Goal: Register for event/course

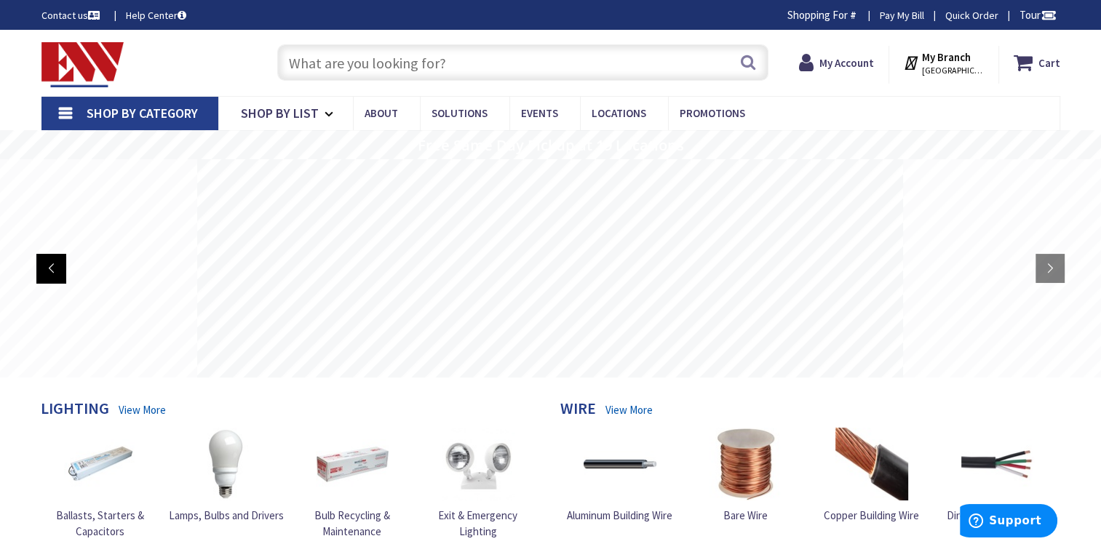
click at [52, 269] on rs-arrow at bounding box center [50, 268] width 29 height 29
click at [816, 359] on rs-layer at bounding box center [550, 268] width 706 height 218
click at [484, 278] on rs-layer at bounding box center [550, 268] width 706 height 218
click at [628, 217] on rs-layer at bounding box center [550, 268] width 706 height 218
click at [628, 223] on rs-layer at bounding box center [550, 268] width 706 height 218
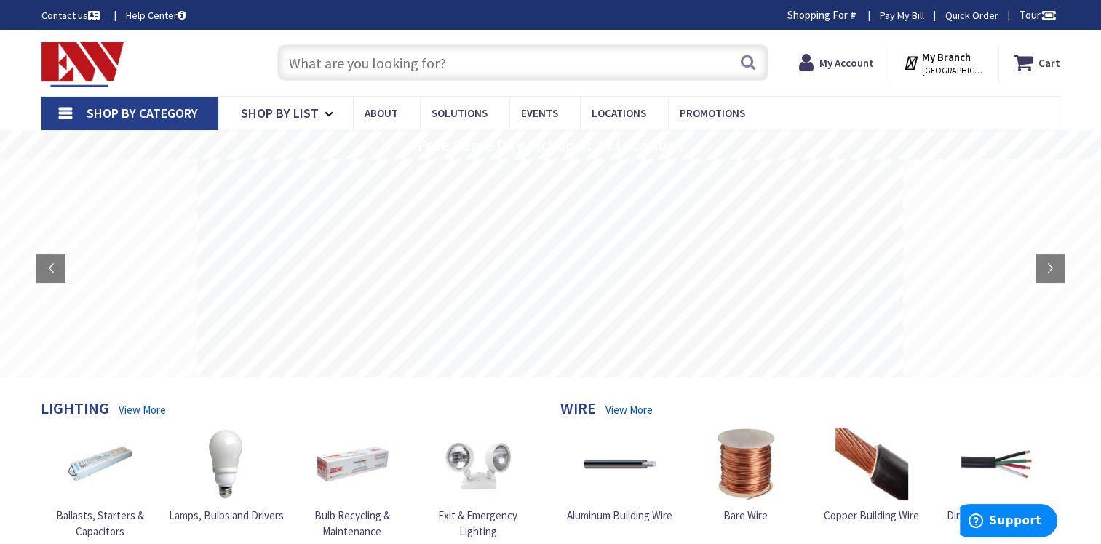
click at [628, 223] on rs-layer at bounding box center [550, 268] width 706 height 218
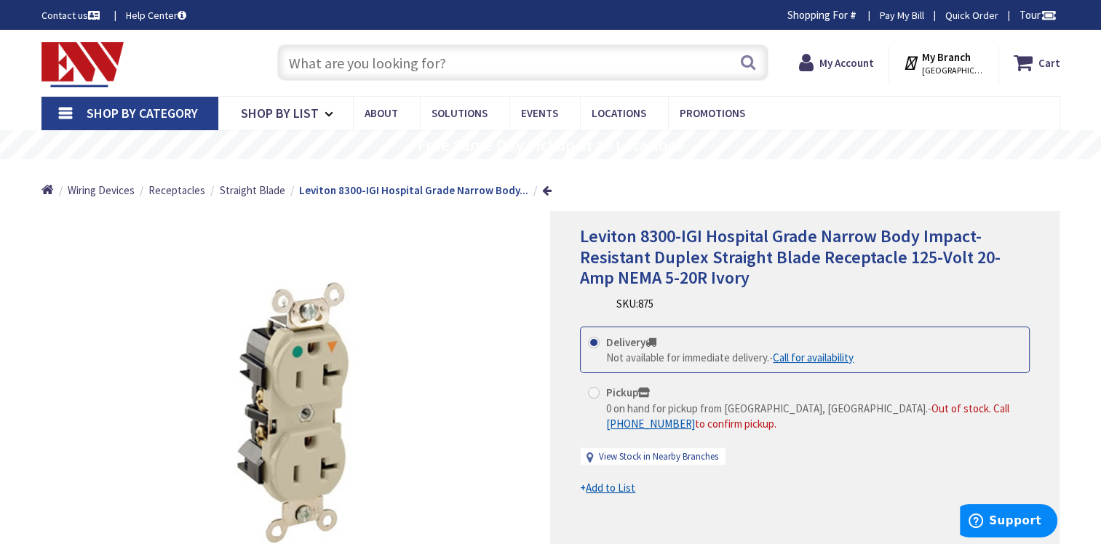
click at [189, 109] on span "Shop By Category" at bounding box center [142, 113] width 111 height 17
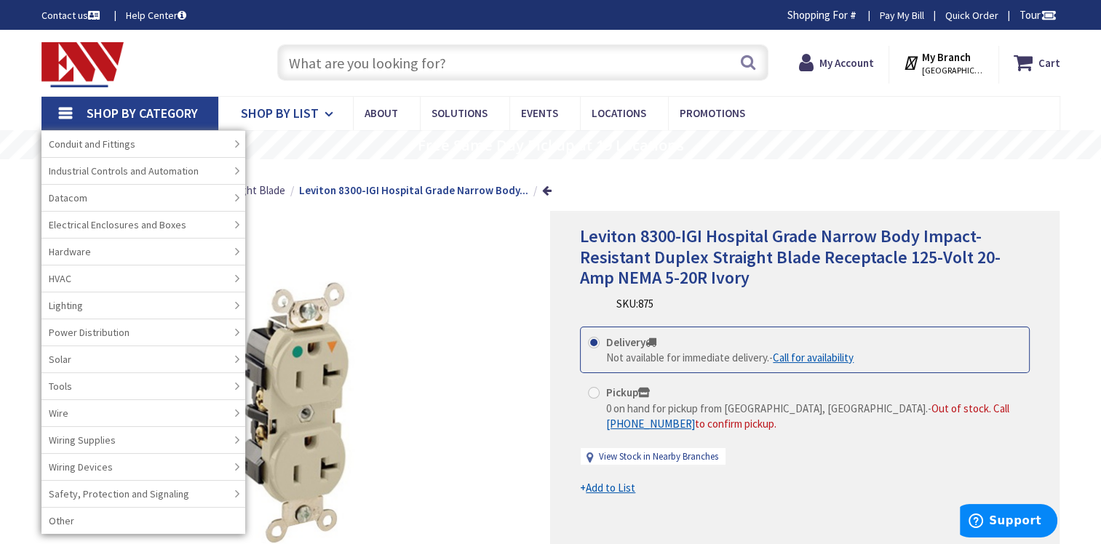
click at [302, 115] on span "Shop By List" at bounding box center [280, 113] width 78 height 17
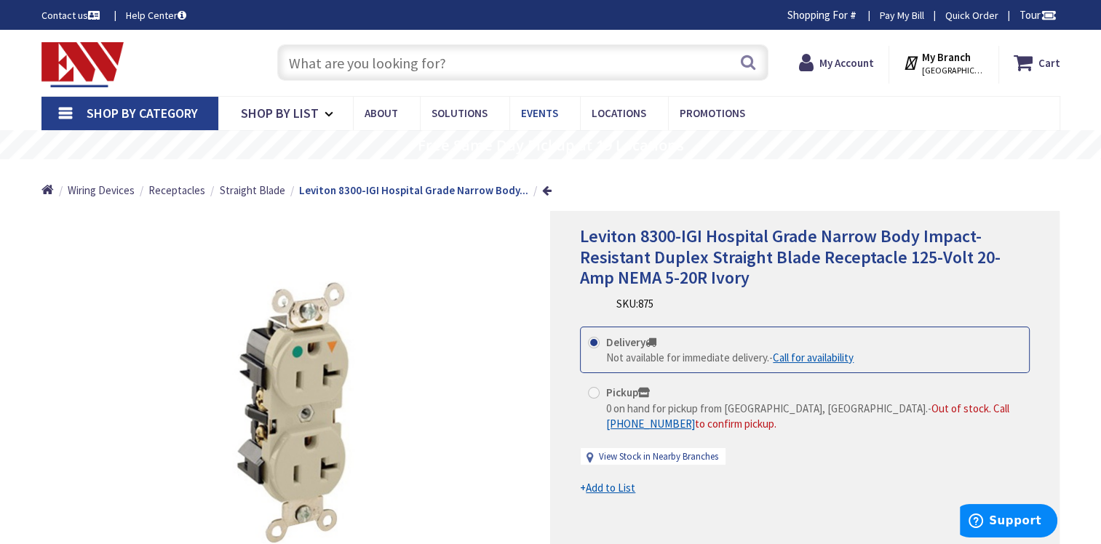
click at [532, 113] on span "Events" at bounding box center [539, 113] width 37 height 14
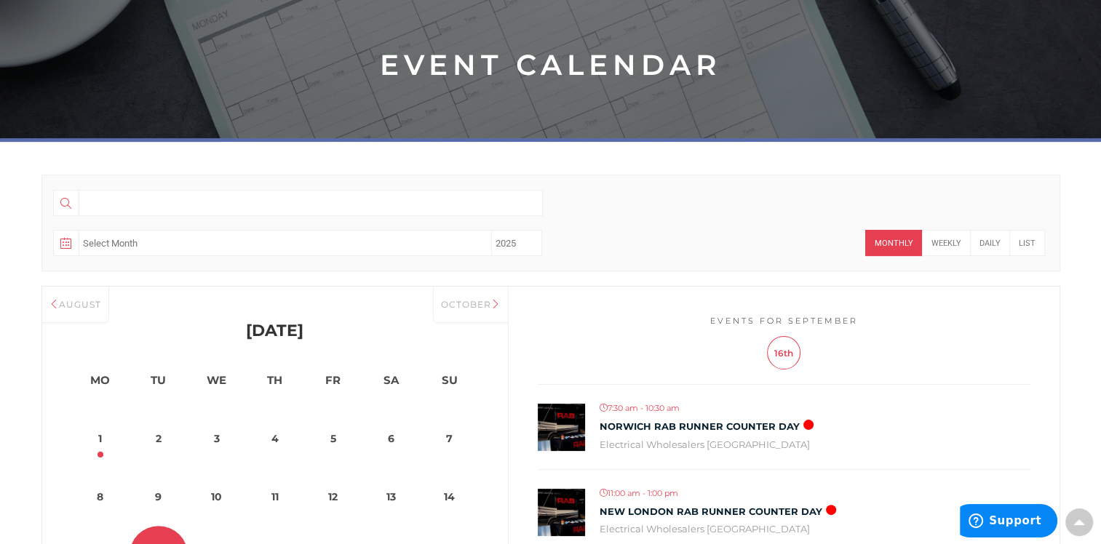
scroll to position [364, 0]
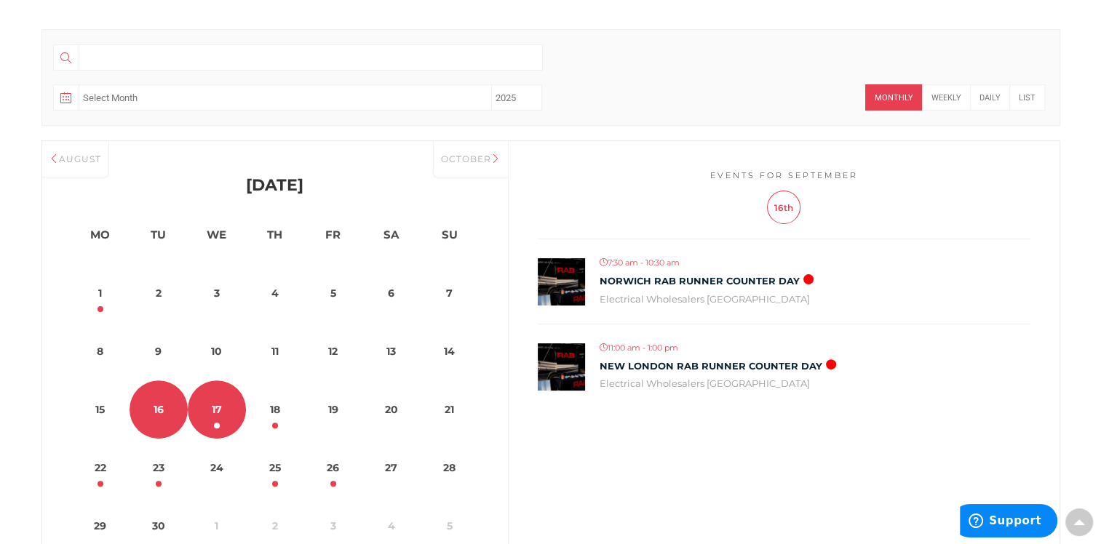
click at [218, 412] on link "17" at bounding box center [217, 409] width 58 height 58
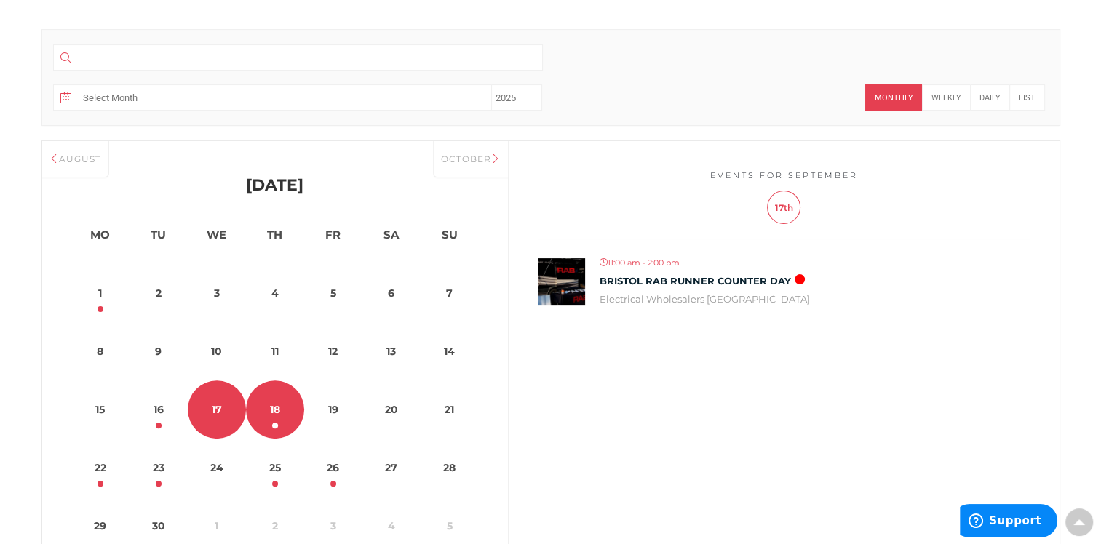
click at [265, 411] on link "18" at bounding box center [275, 409] width 58 height 58
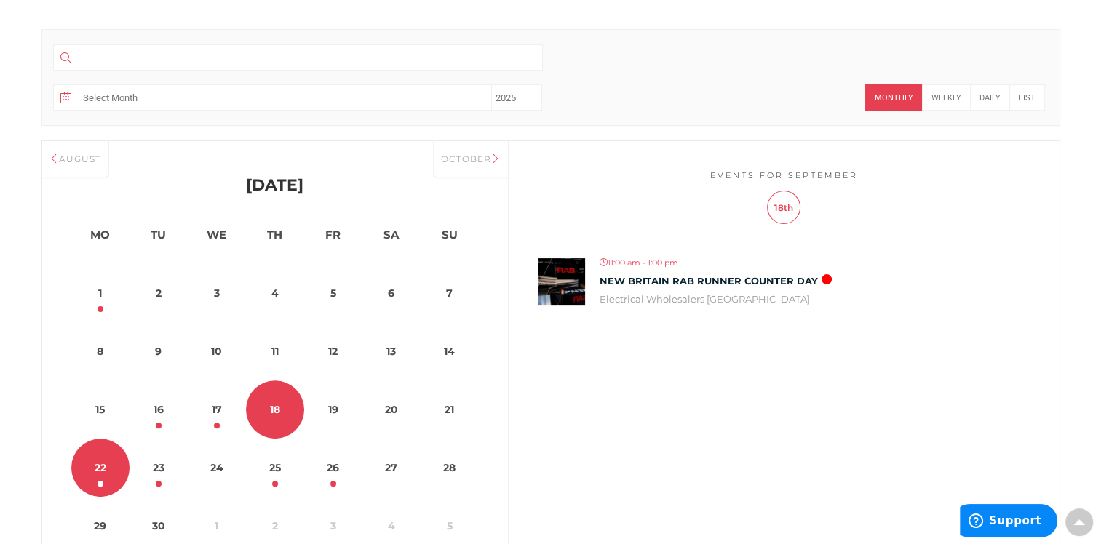
click at [102, 481] on dt "22" at bounding box center [100, 468] width 58 height 58
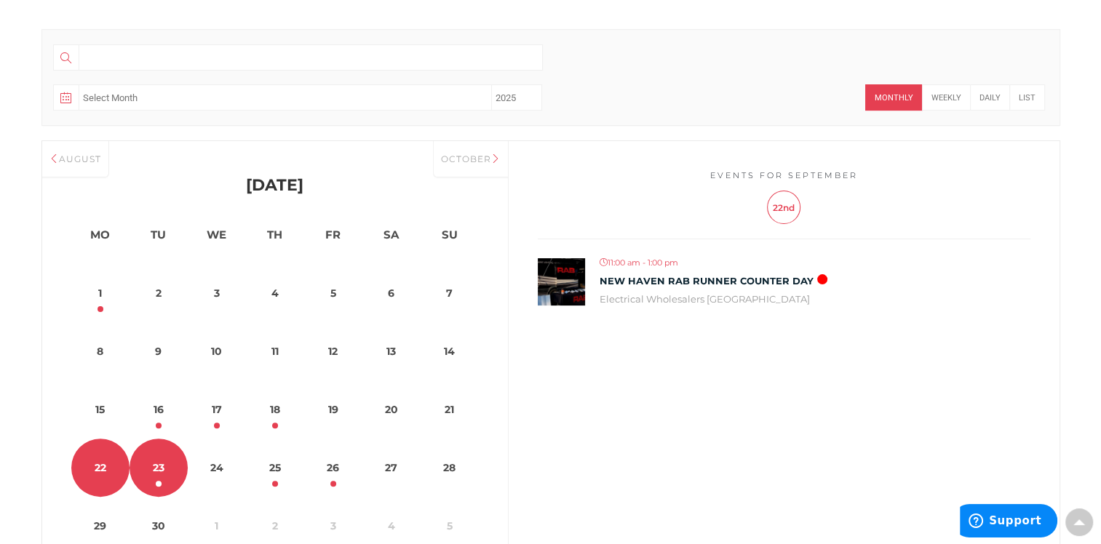
click at [156, 473] on link "23" at bounding box center [158, 468] width 58 height 58
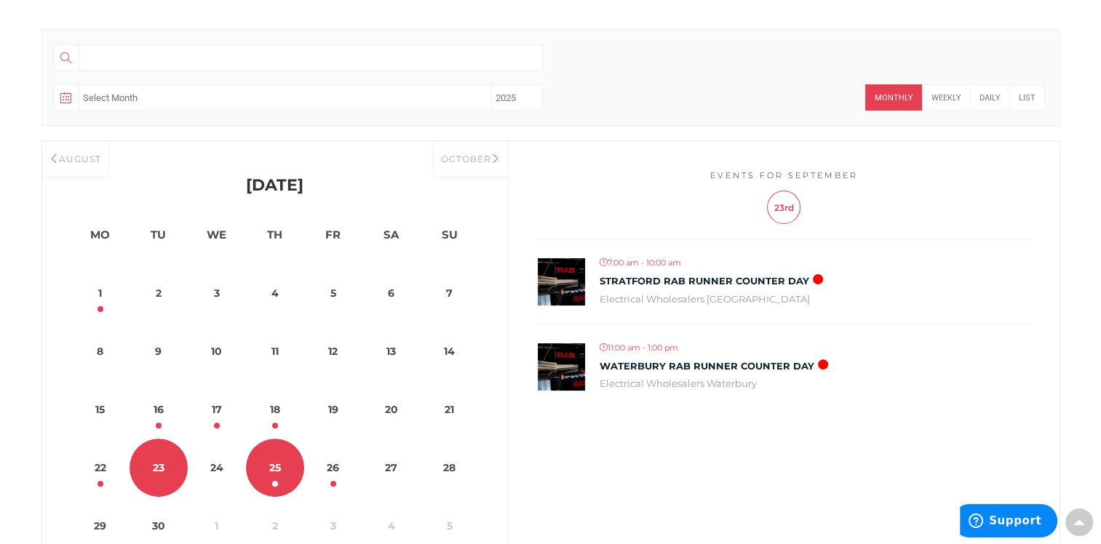
click at [281, 466] on link "25" at bounding box center [275, 468] width 58 height 58
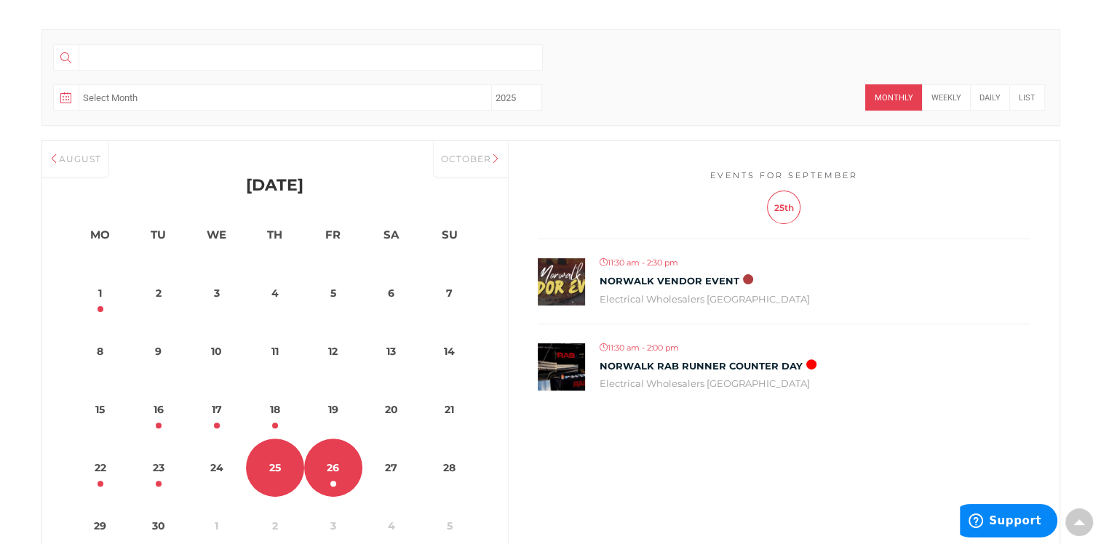
click at [335, 469] on link "26" at bounding box center [333, 468] width 58 height 58
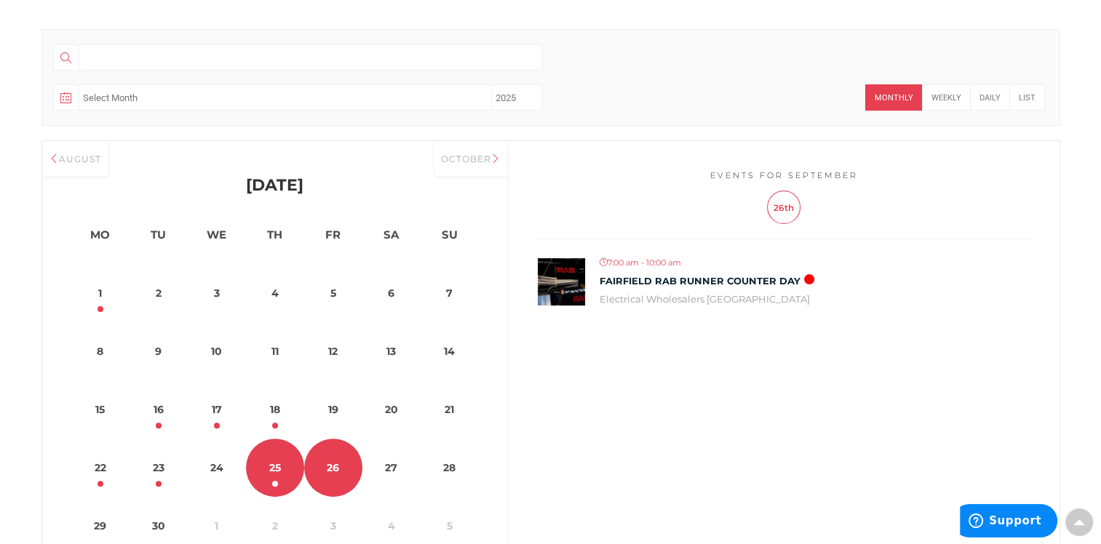
click at [278, 467] on link "25" at bounding box center [275, 468] width 58 height 58
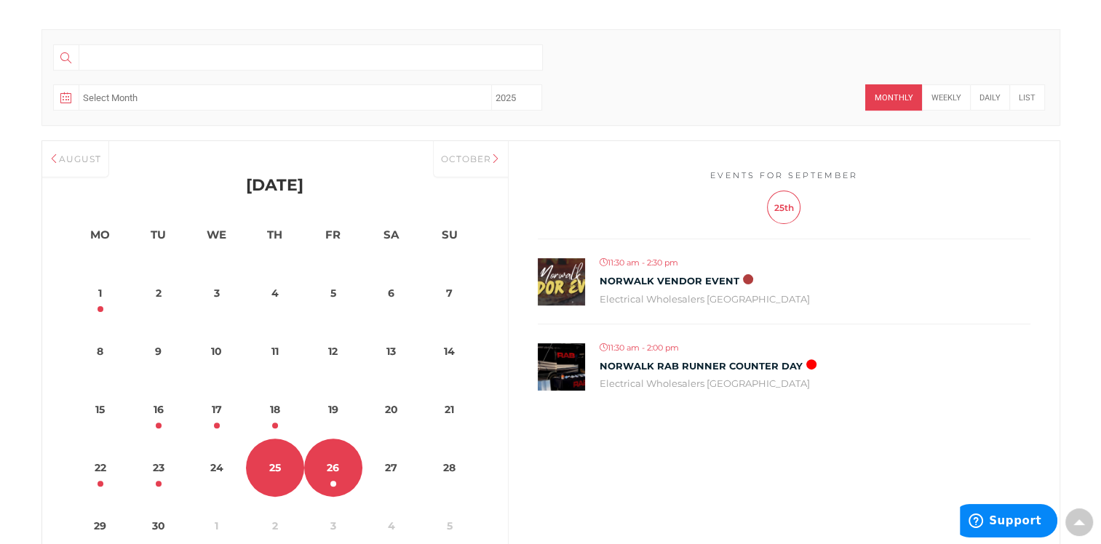
click at [324, 468] on link "26" at bounding box center [333, 468] width 58 height 58
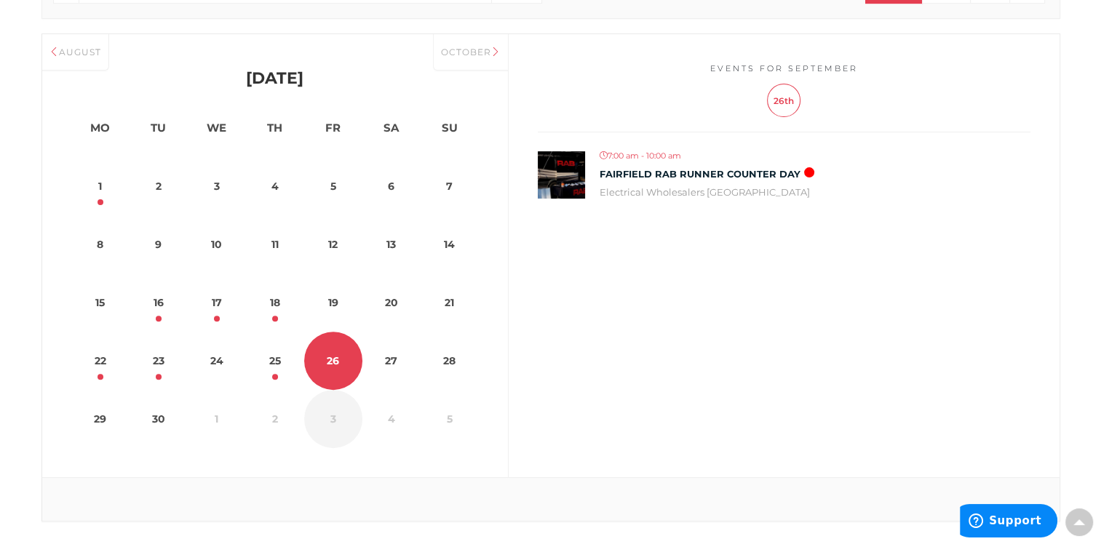
scroll to position [436, 0]
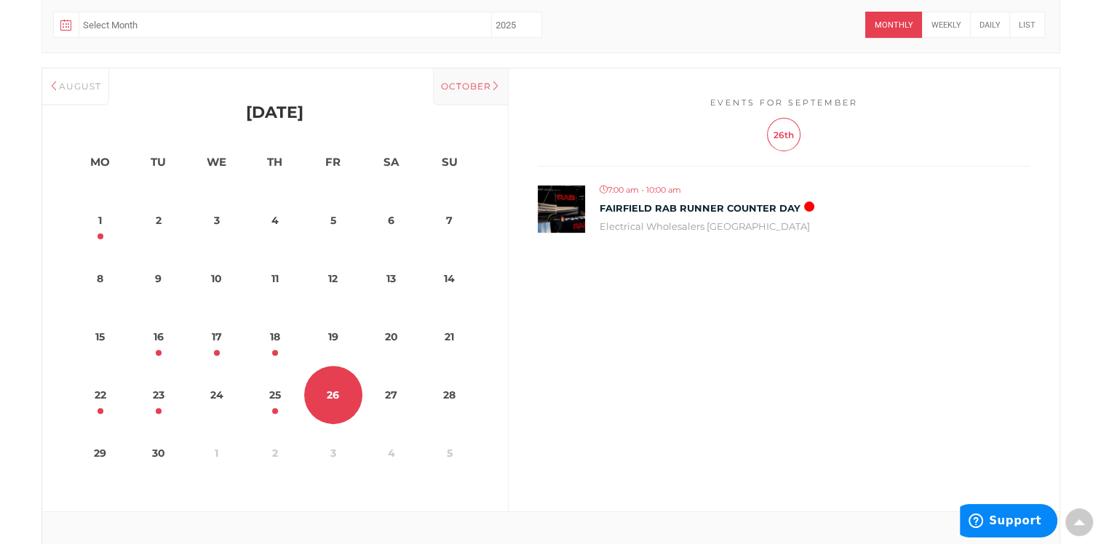
click at [487, 87] on div "October" at bounding box center [470, 86] width 75 height 36
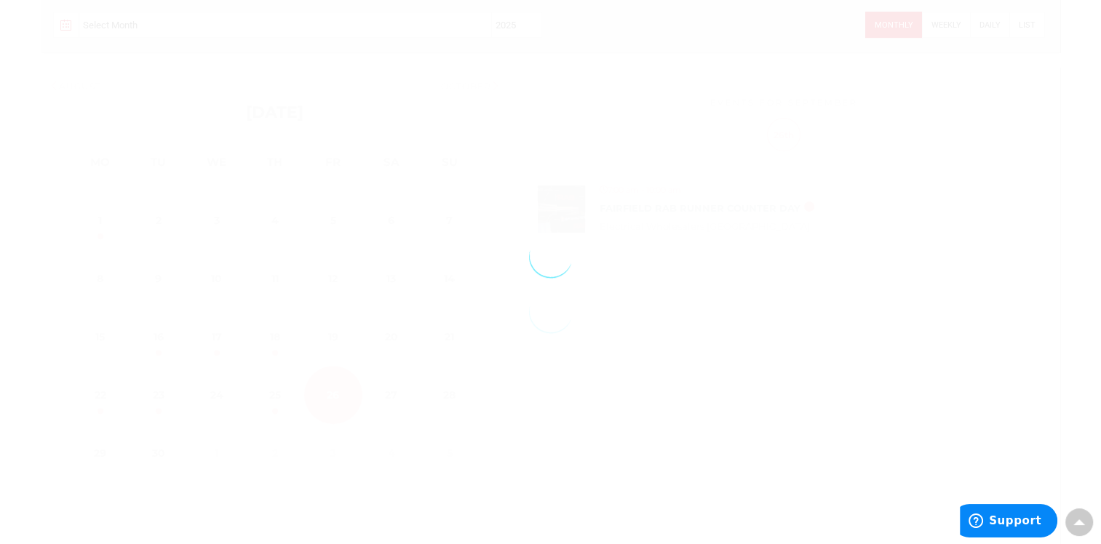
select select "10"
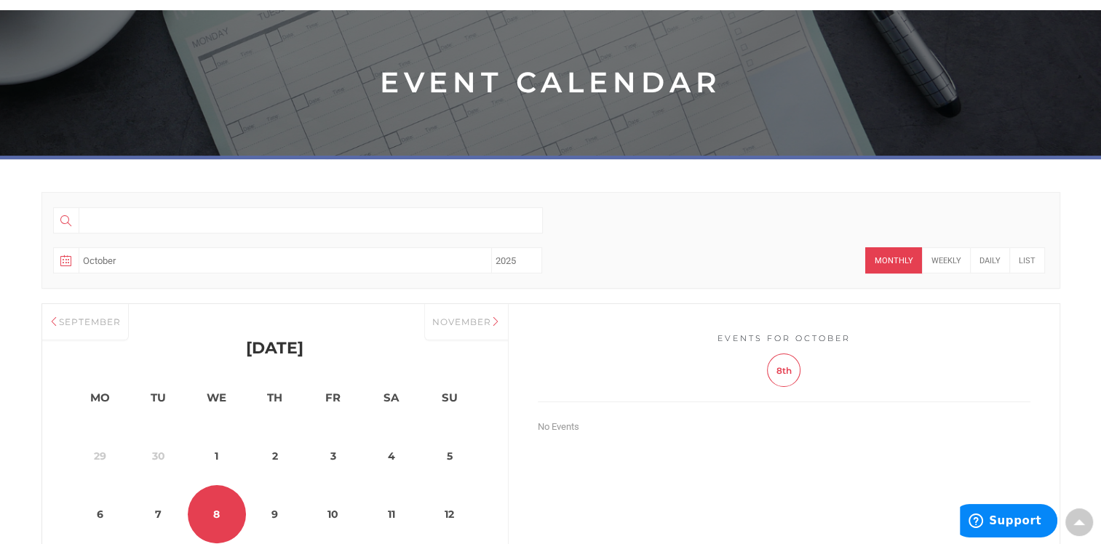
scroll to position [73, 0]
